Goal: Task Accomplishment & Management: Use online tool/utility

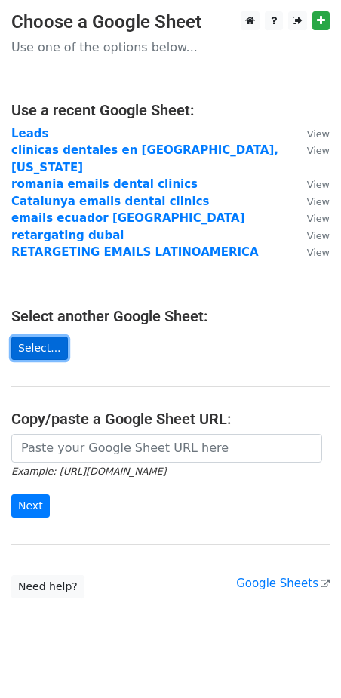
click at [39, 337] on link "Select..." at bounding box center [39, 348] width 57 height 23
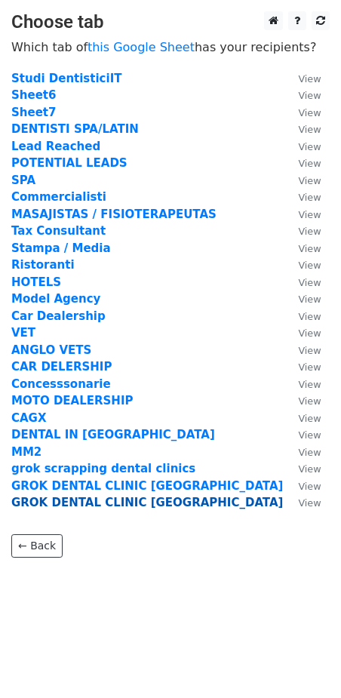
click at [68, 501] on strong "GROK DENTAL CLINIC ROMA" at bounding box center [147, 503] width 272 height 14
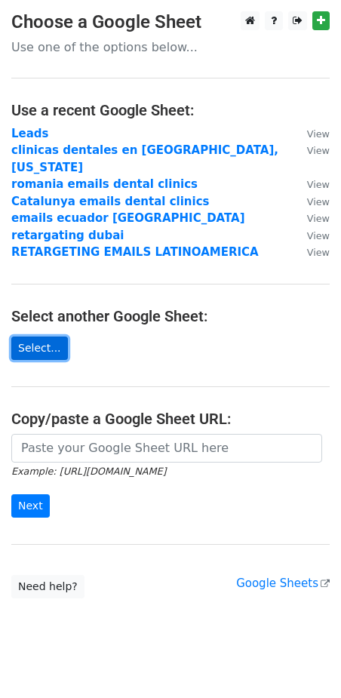
click at [36, 337] on link "Select..." at bounding box center [39, 348] width 57 height 23
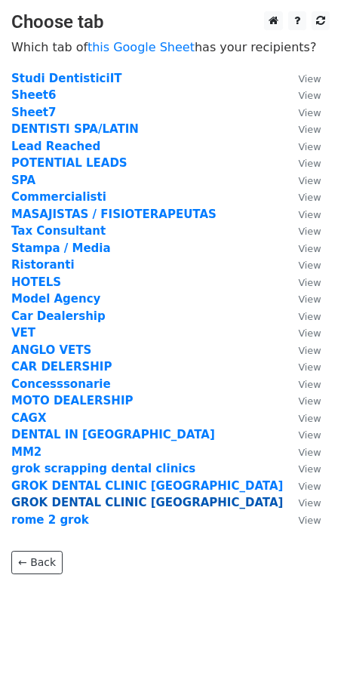
click at [90, 504] on strong "GROK DENTAL CLINIC ROMA" at bounding box center [147, 503] width 272 height 14
